Goal: Find specific page/section: Find specific page/section

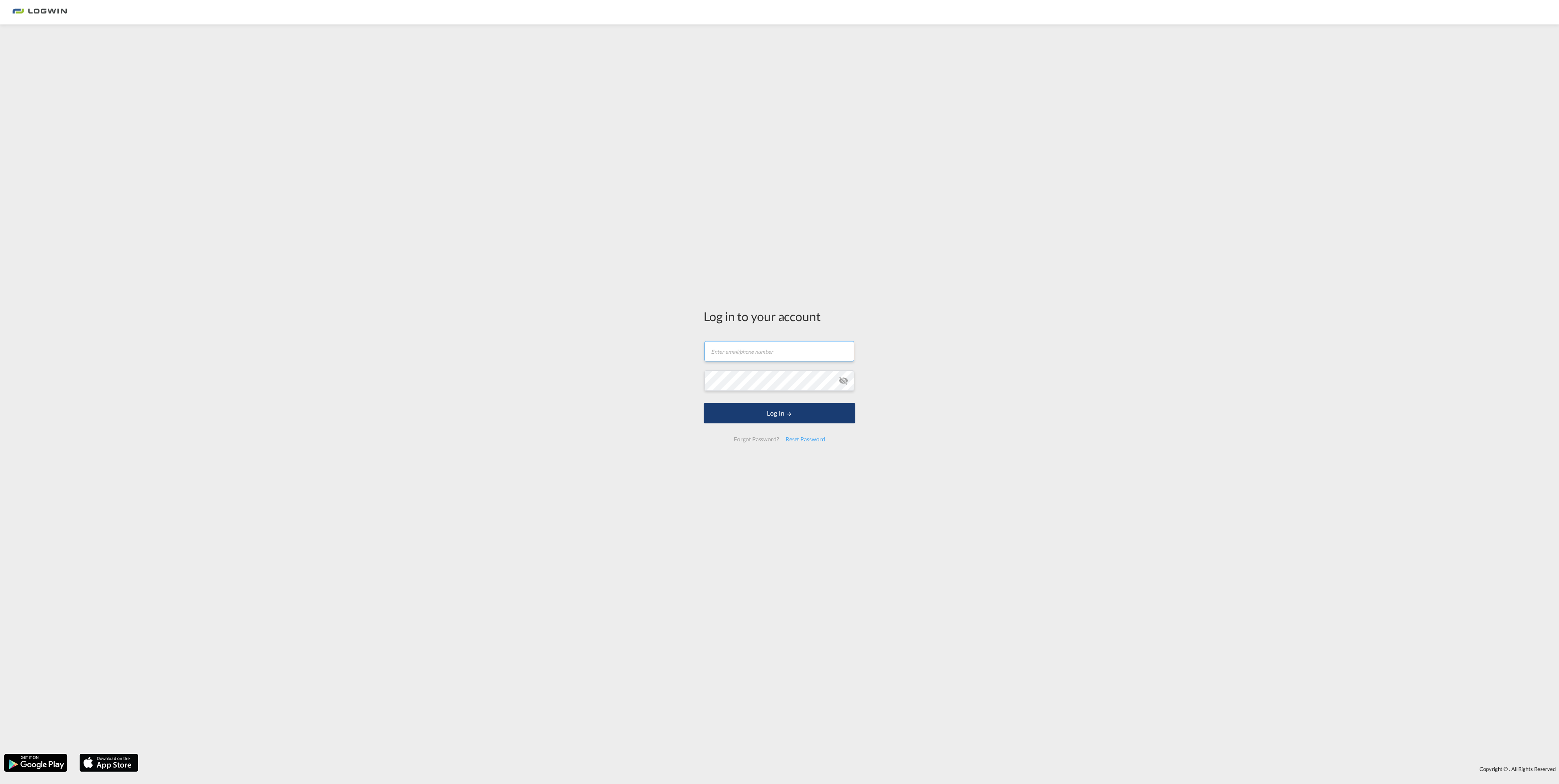
type input "[PERSON_NAME][EMAIL_ADDRESS][PERSON_NAME][DOMAIN_NAME]"
click at [784, 420] on button "Log In" at bounding box center [780, 413] width 152 height 21
